Goal: Check status: Check status

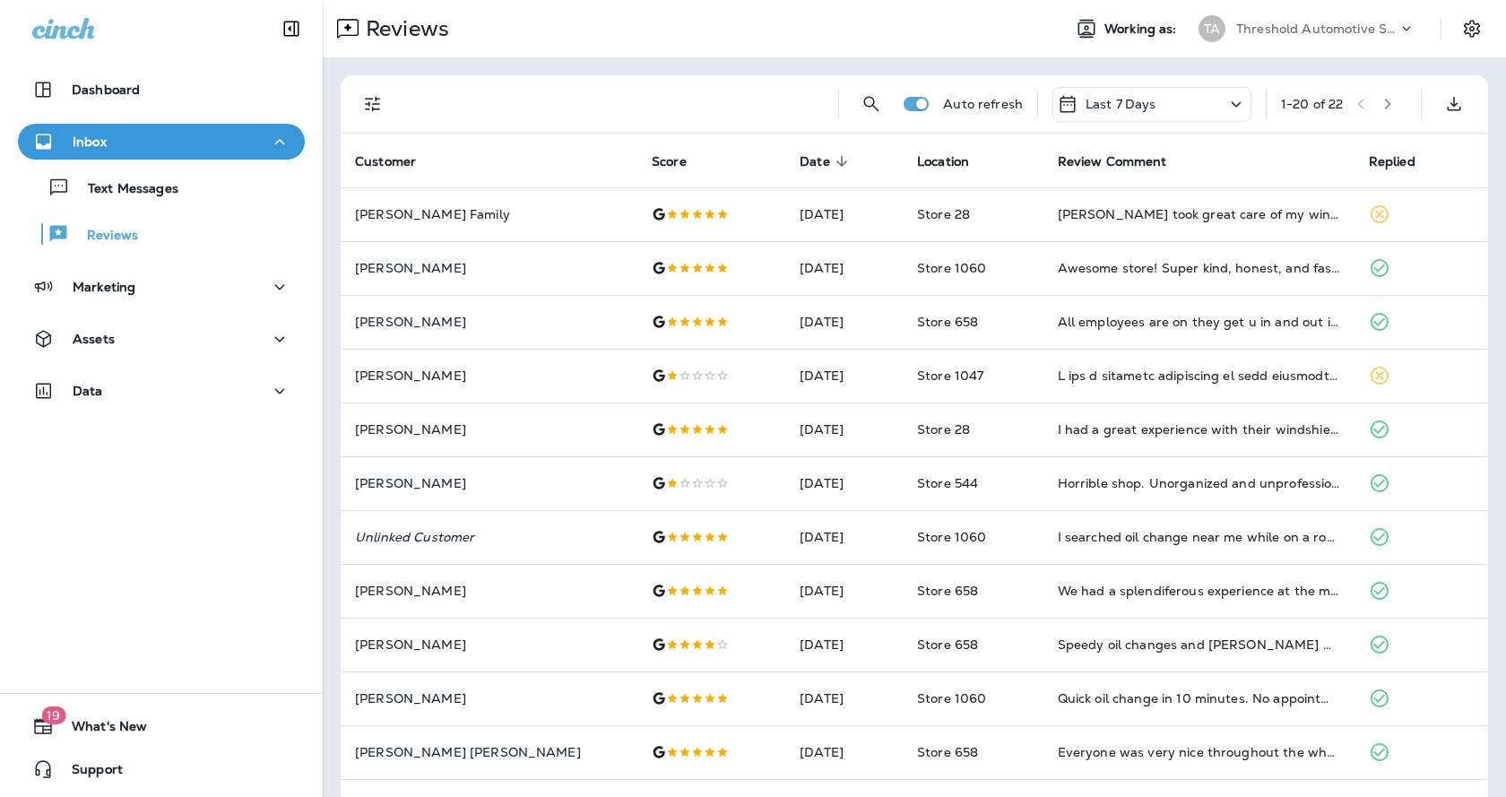
click at [1364, 43] on div "TA Threshold Automotive Service dba Grease Monkey" at bounding box center [1307, 29] width 239 height 36
click at [1398, 31] on icon at bounding box center [1407, 29] width 18 height 18
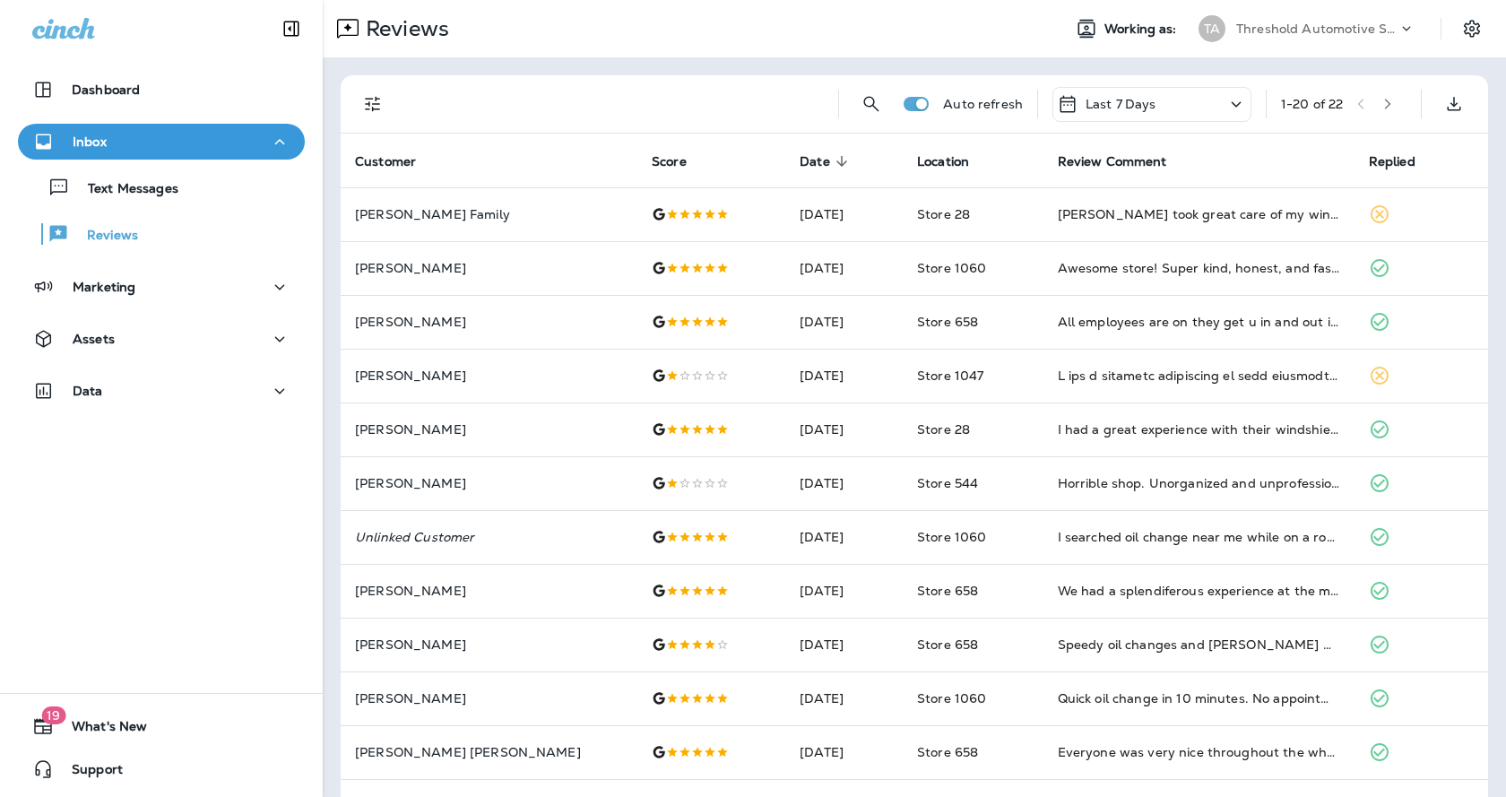
click at [1398, 31] on icon at bounding box center [1407, 29] width 18 height 18
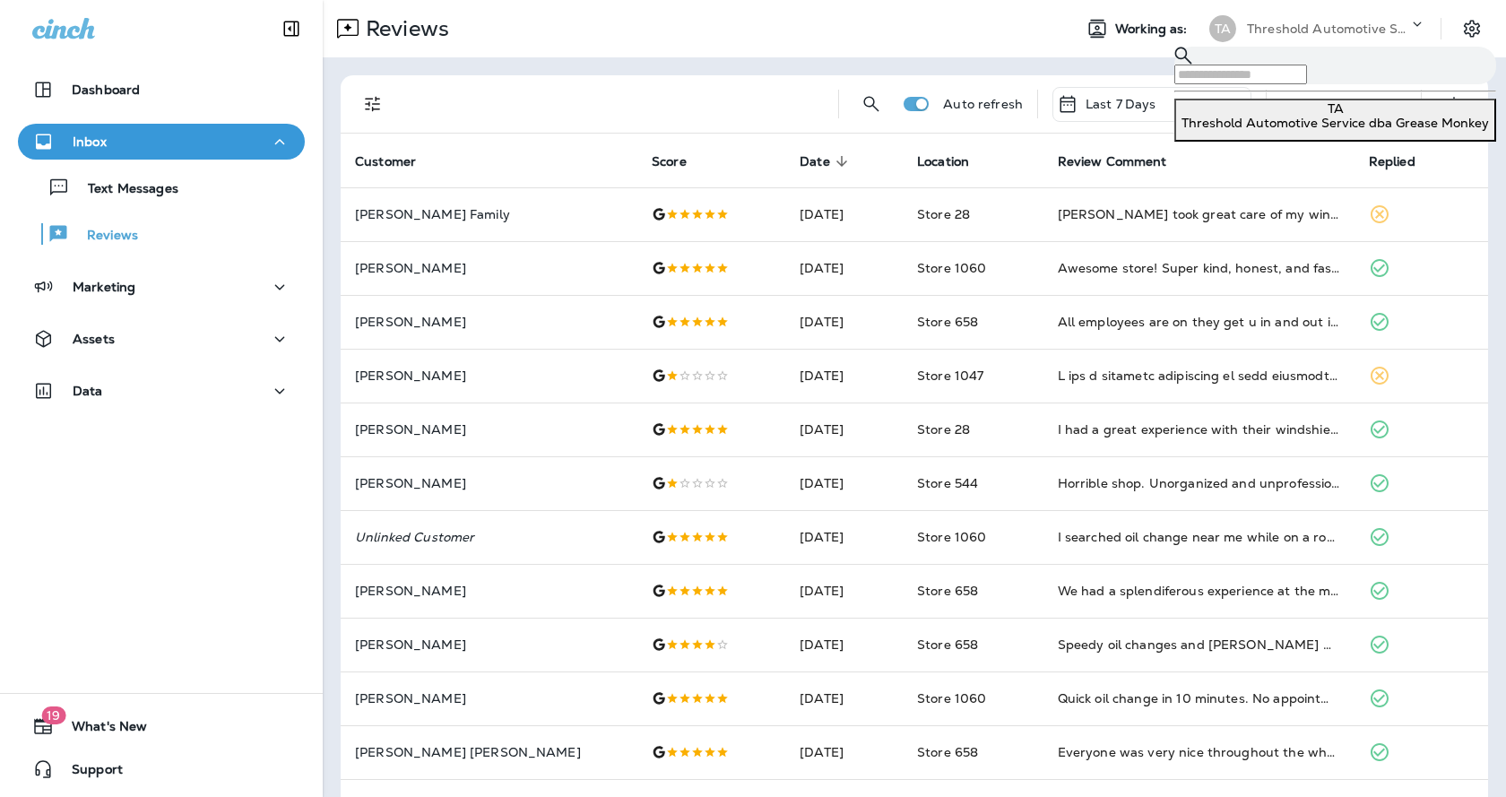
click at [1409, 31] on icon at bounding box center [1418, 24] width 18 height 18
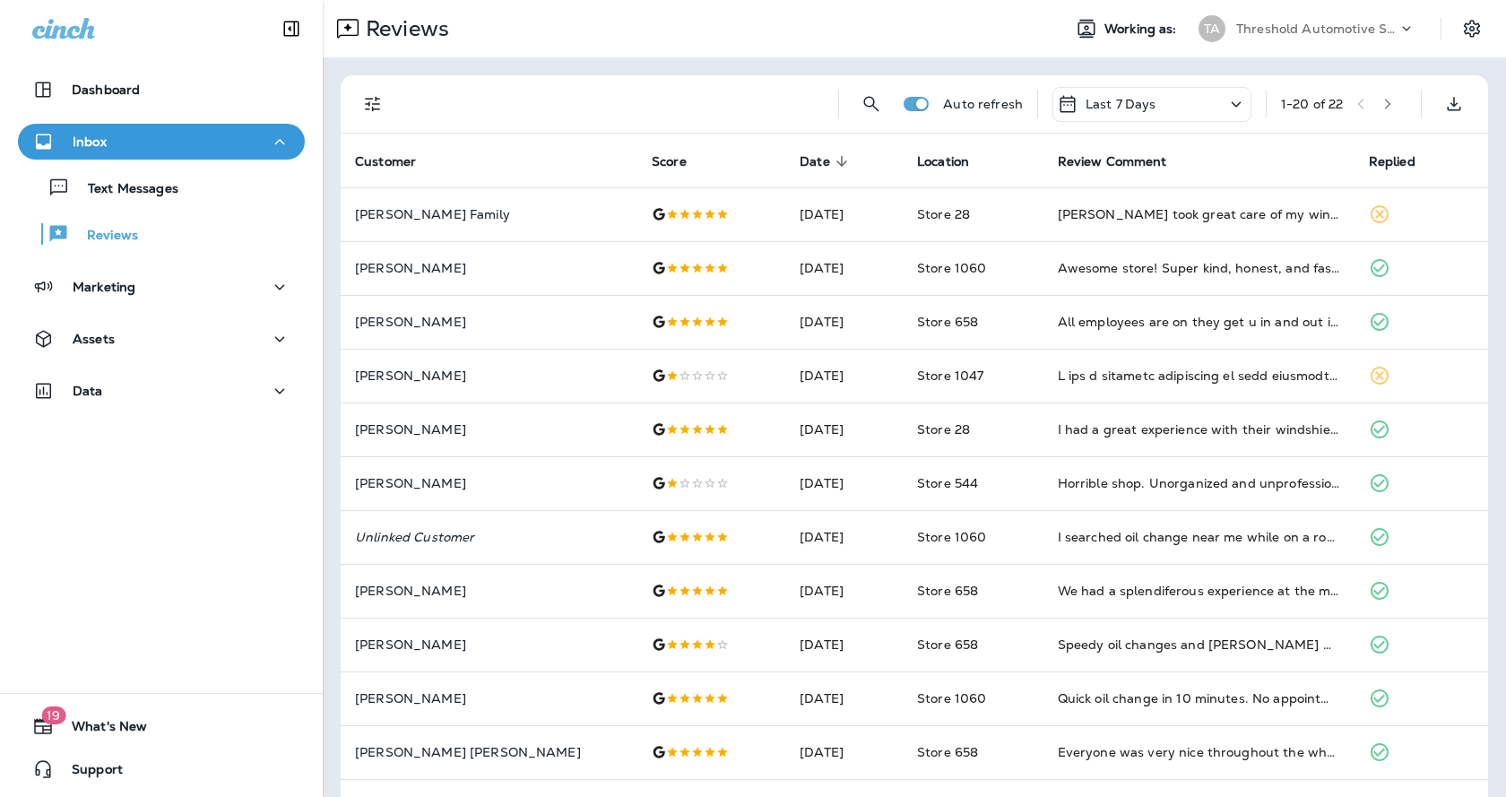
click at [612, 40] on div "Reviews" at bounding box center [685, 29] width 725 height 36
click at [454, 34] on div "Reviews" at bounding box center [685, 29] width 725 height 36
click at [439, 30] on p "Reviews" at bounding box center [404, 28] width 91 height 27
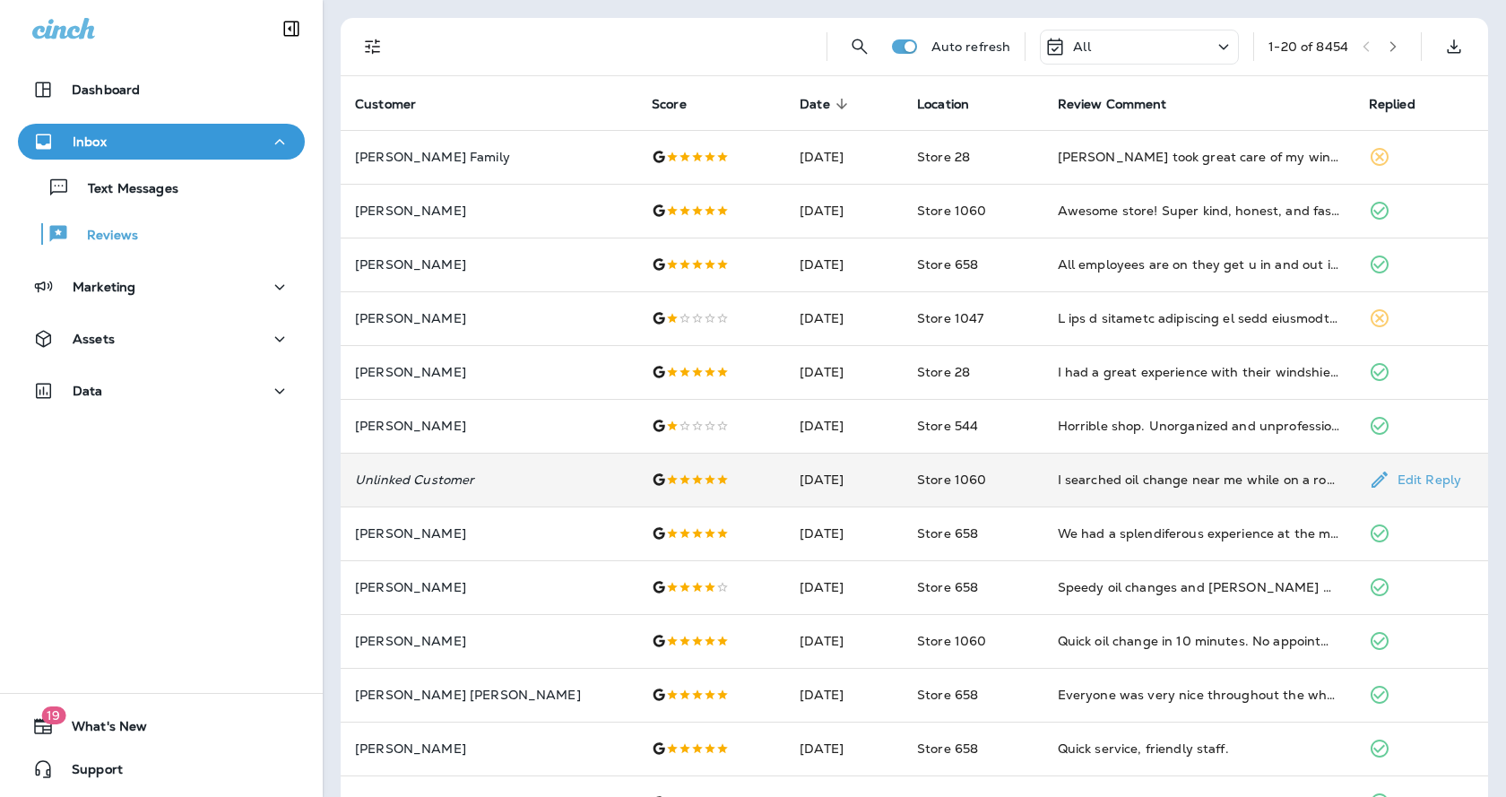
scroll to position [37, 0]
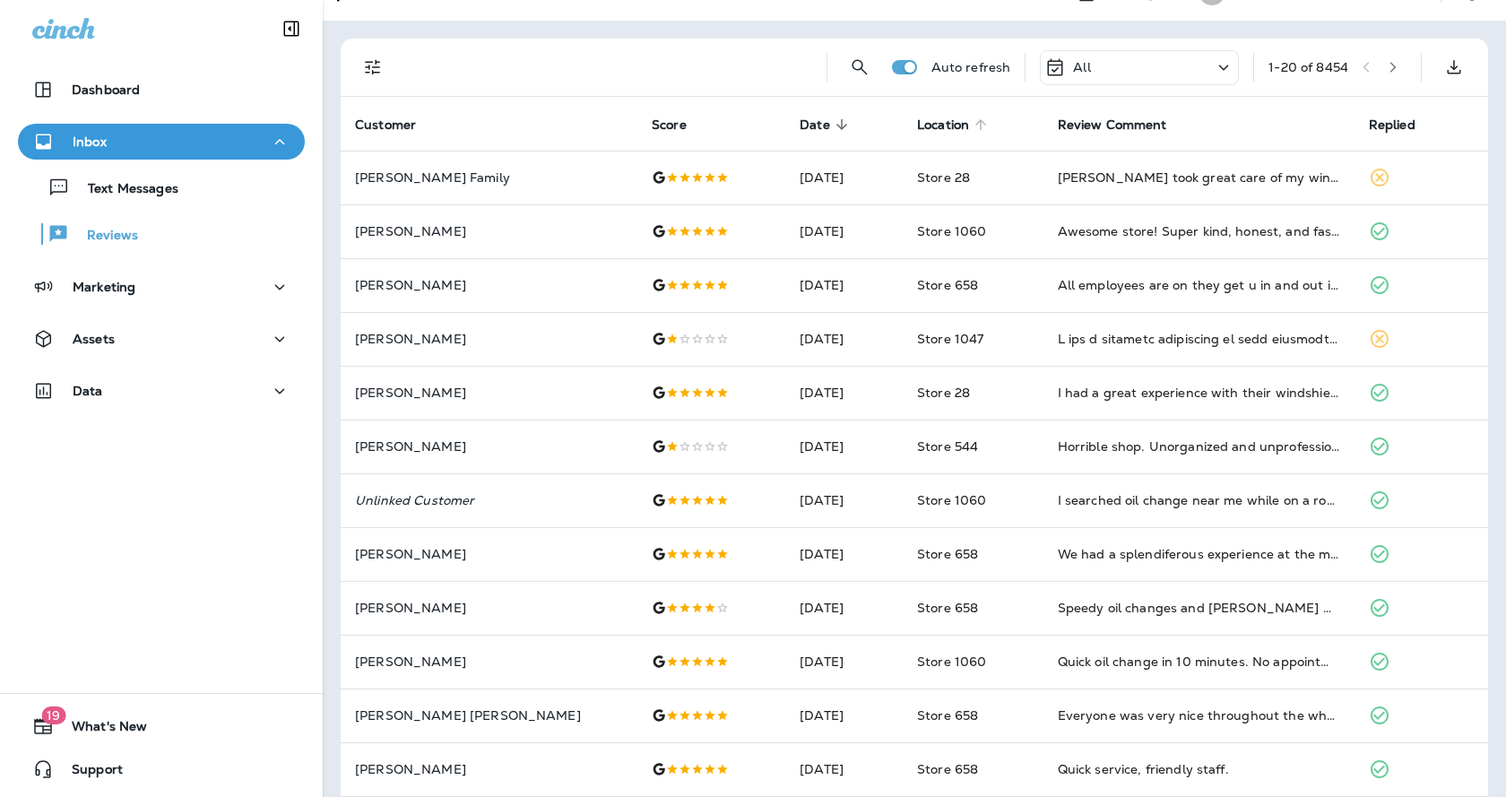
click at [919, 124] on span "Location" at bounding box center [943, 124] width 52 height 15
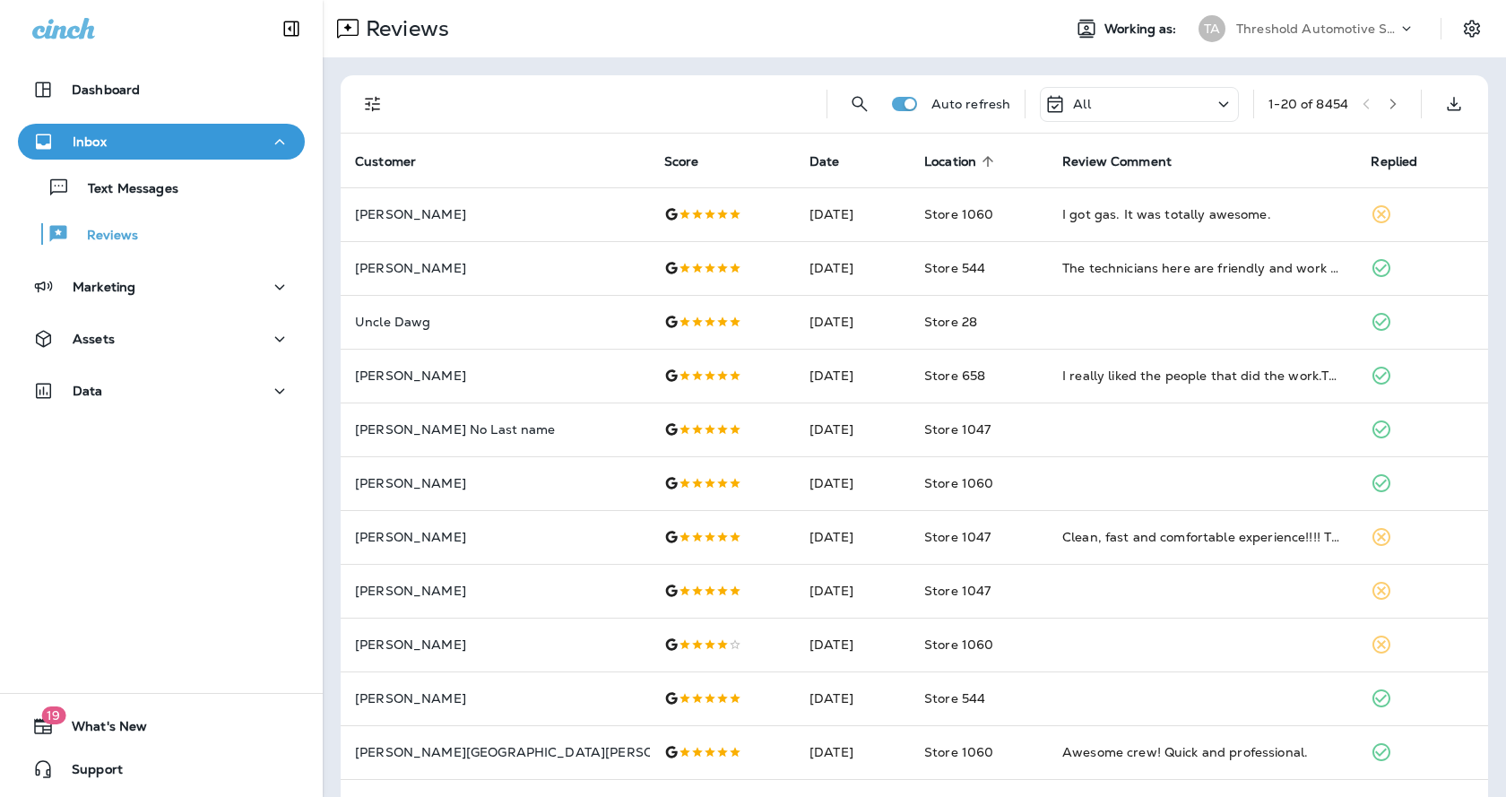
click at [1131, 111] on div "All" at bounding box center [1139, 104] width 199 height 35
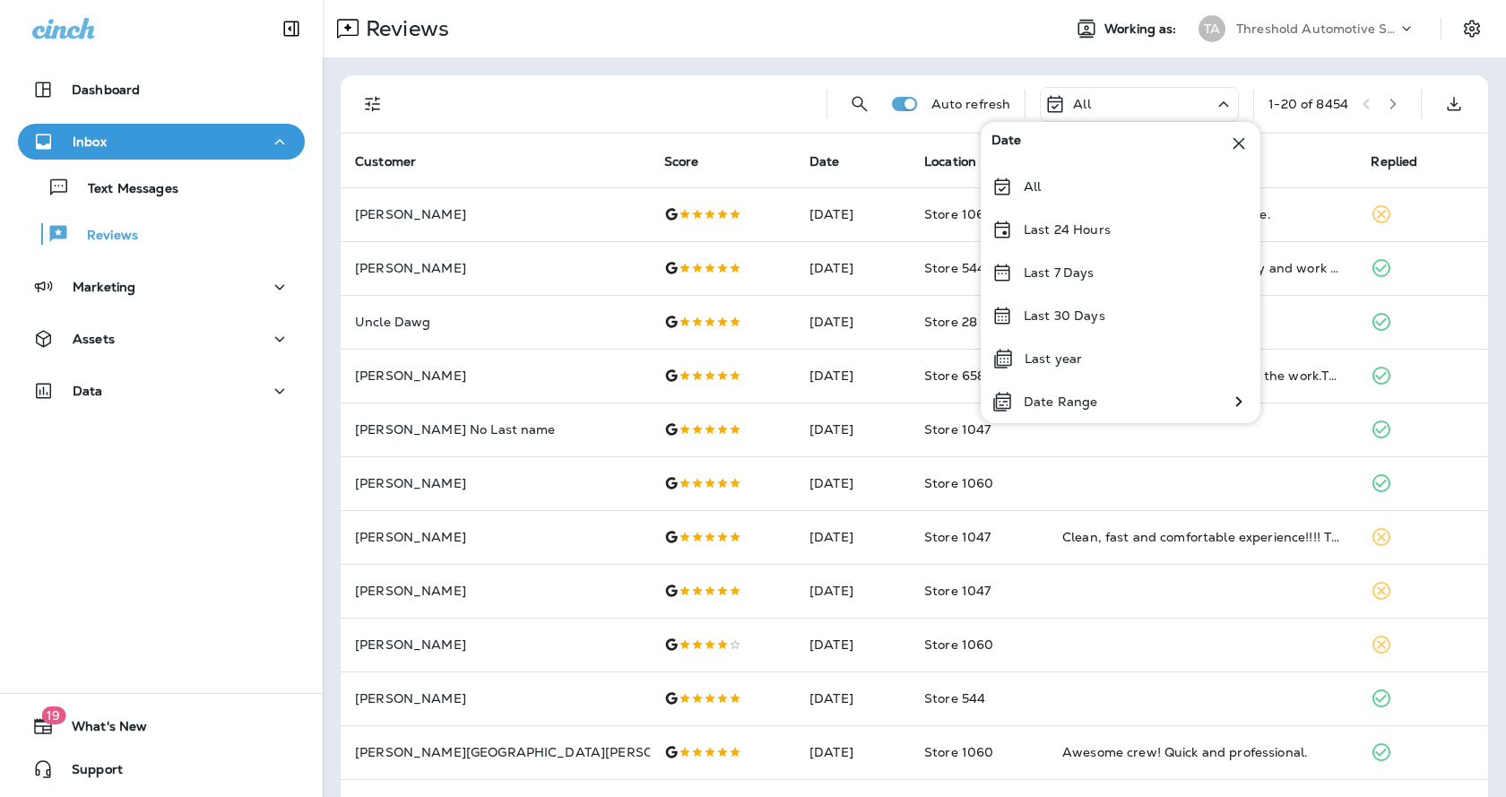
click at [1125, 117] on div "All" at bounding box center [1139, 104] width 199 height 35
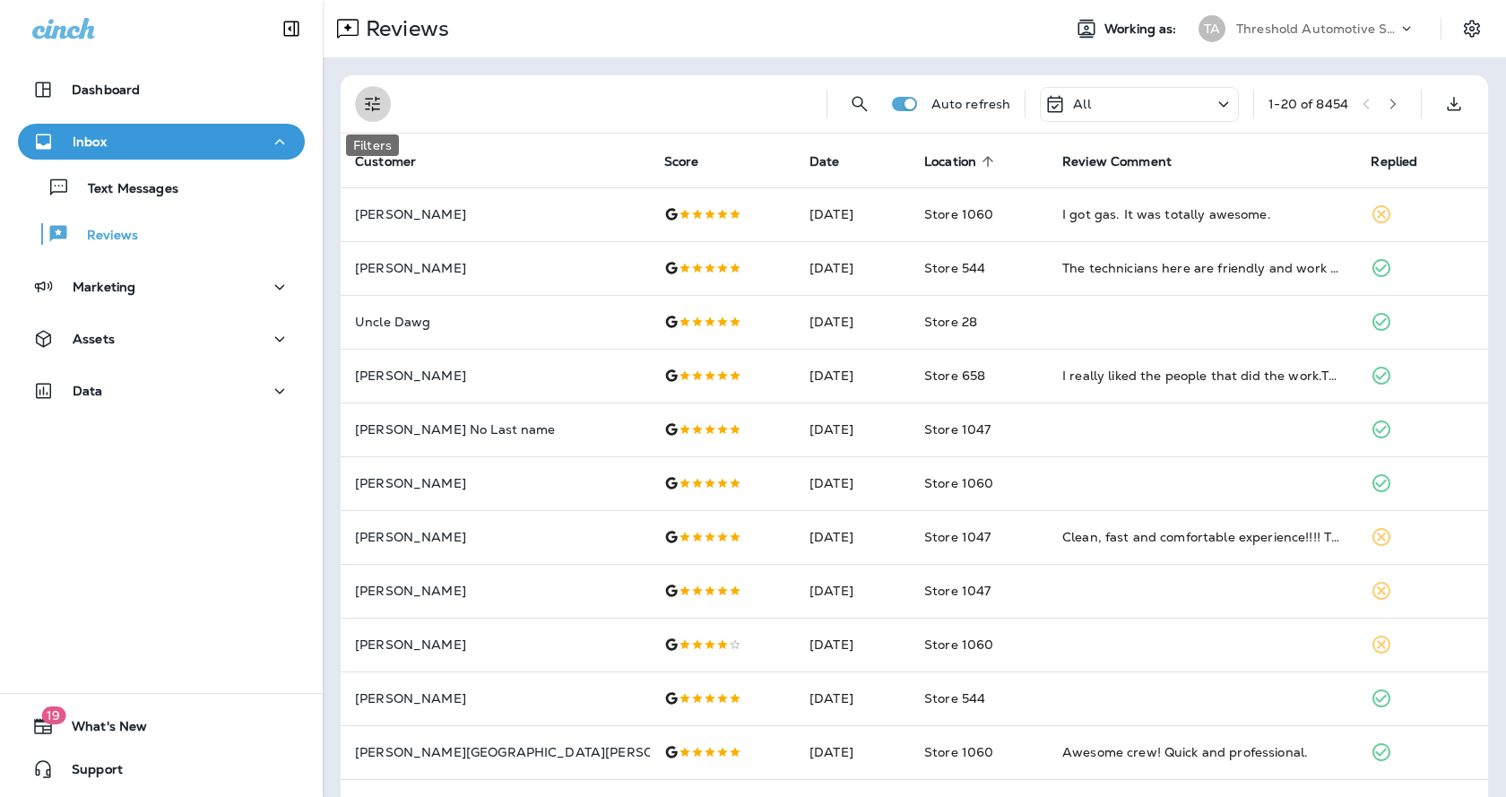
click at [377, 108] on icon "Filters" at bounding box center [373, 104] width 22 height 22
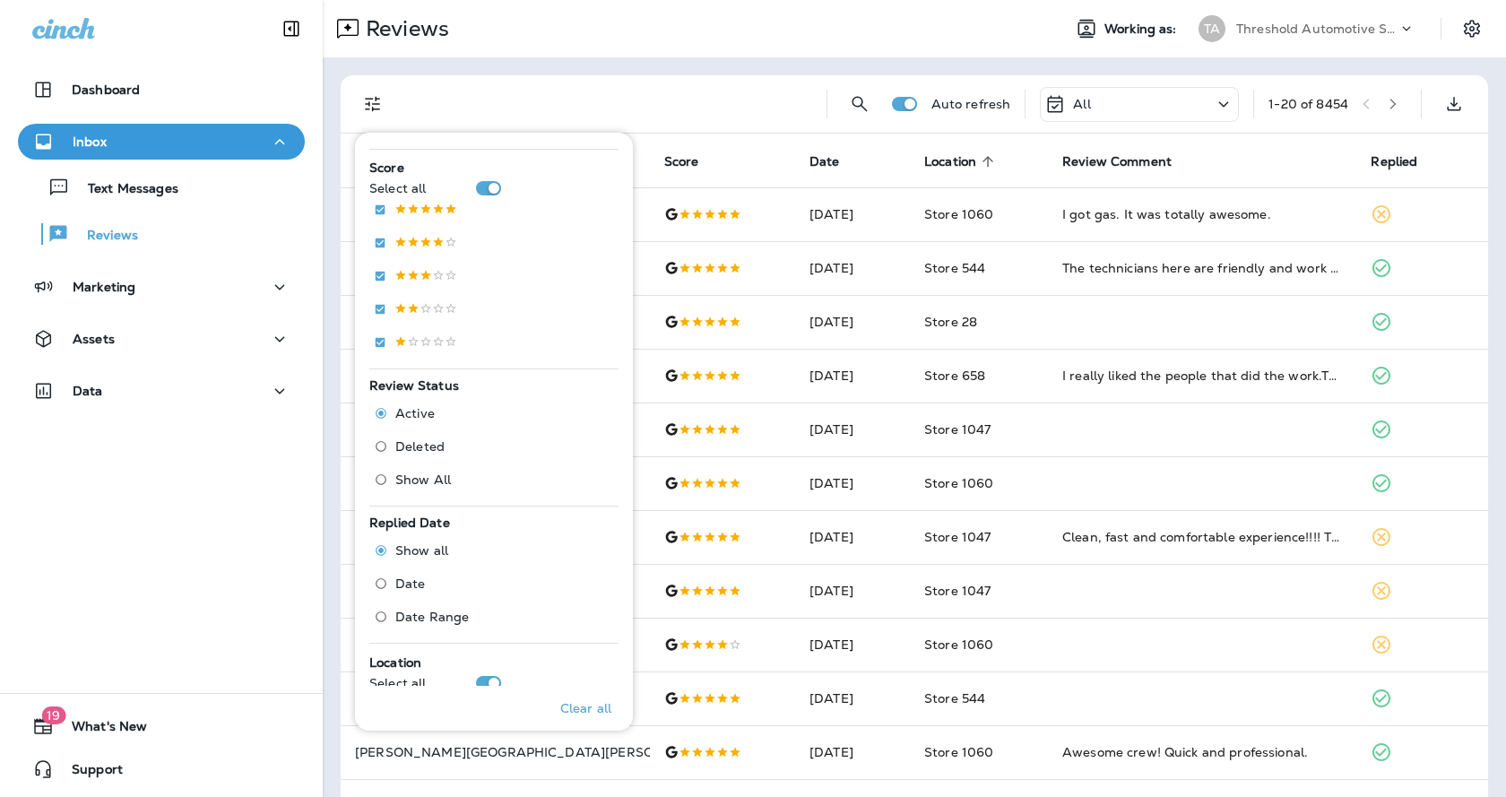
scroll to position [530, 0]
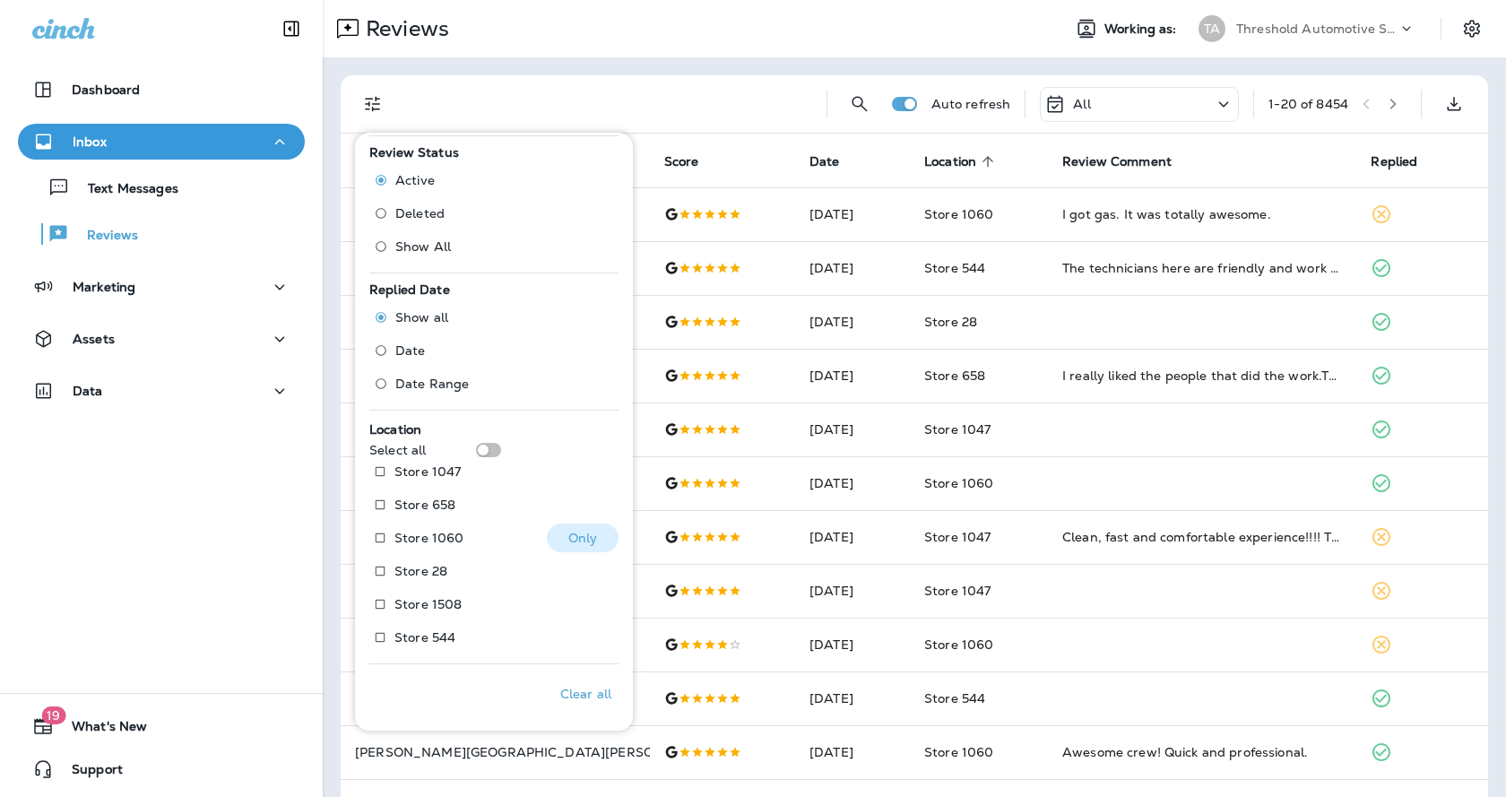
click at [408, 536] on p "Store 1060" at bounding box center [429, 538] width 69 height 14
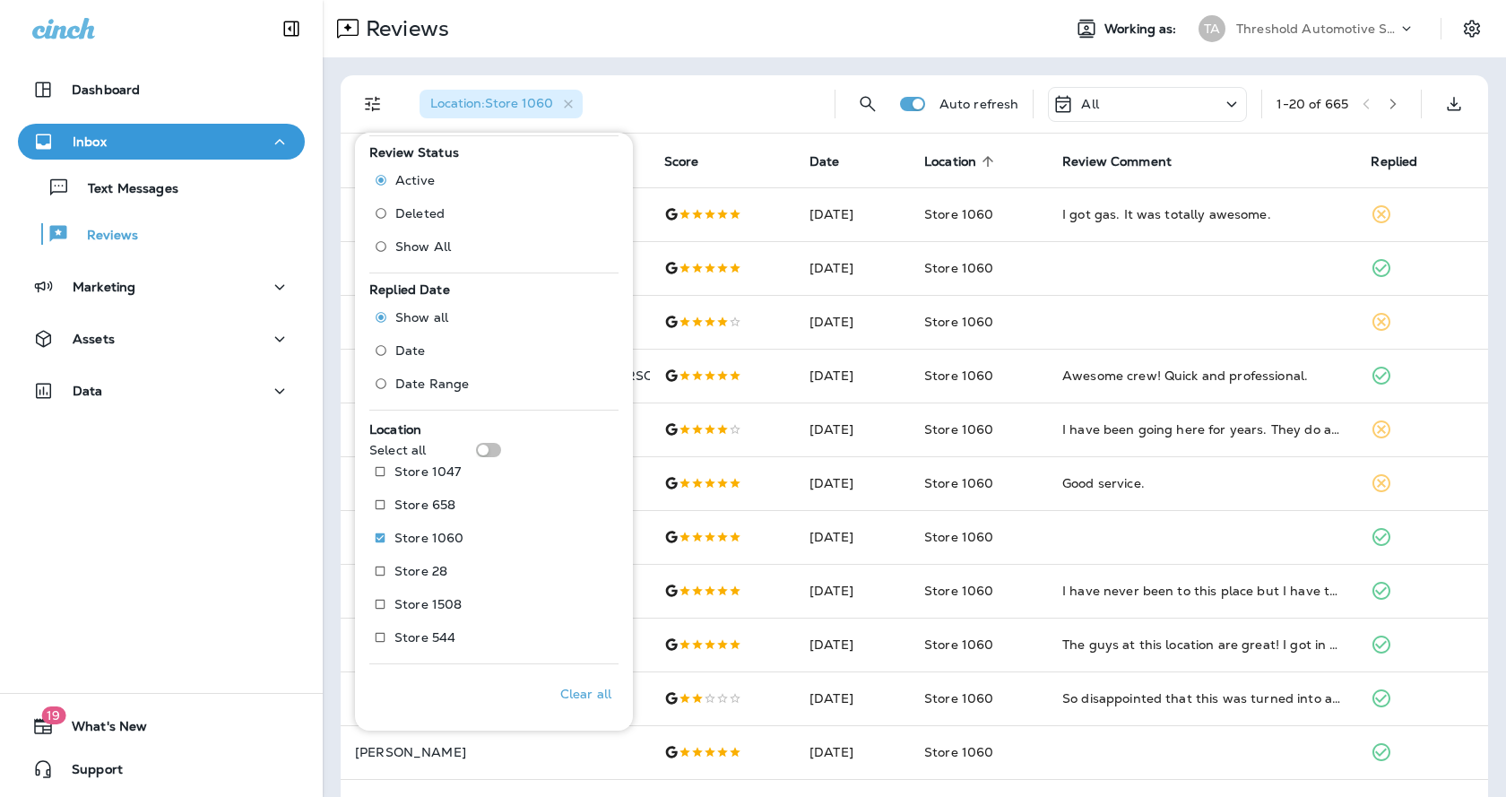
click at [698, 69] on div "Location : Store 1060 Auto refresh All 1 - 20 of 665 Customer Score Date Locati…" at bounding box center [915, 669] width 1184 height 1225
